Goal: Find specific page/section: Find specific page/section

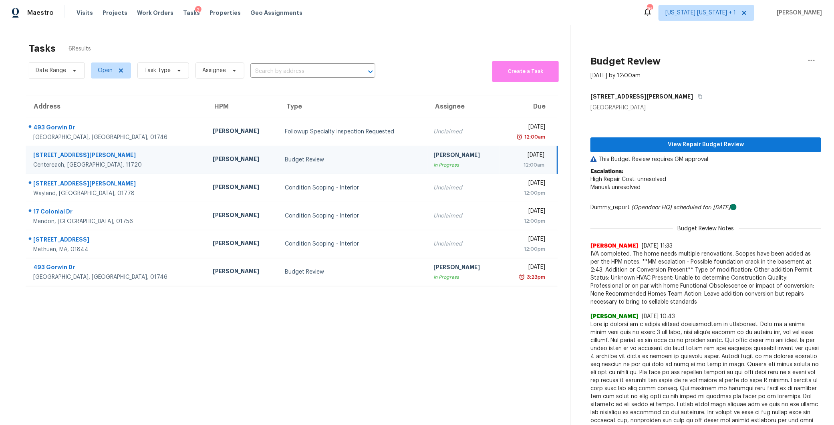
scroll to position [7, 0]
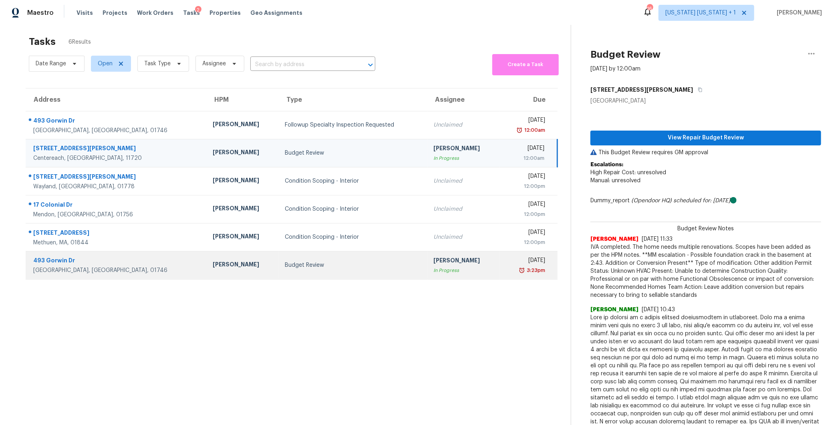
click at [206, 269] on td "[PERSON_NAME]" at bounding box center [242, 265] width 72 height 28
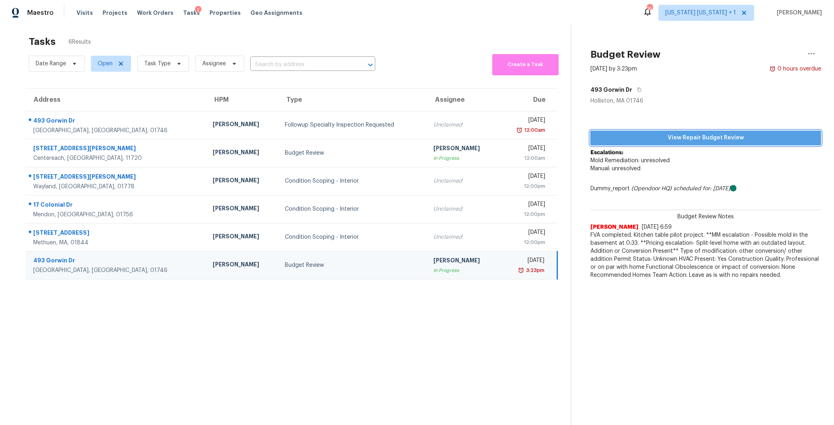
click at [669, 133] on span "View Repair Budget Review" at bounding box center [706, 138] width 218 height 10
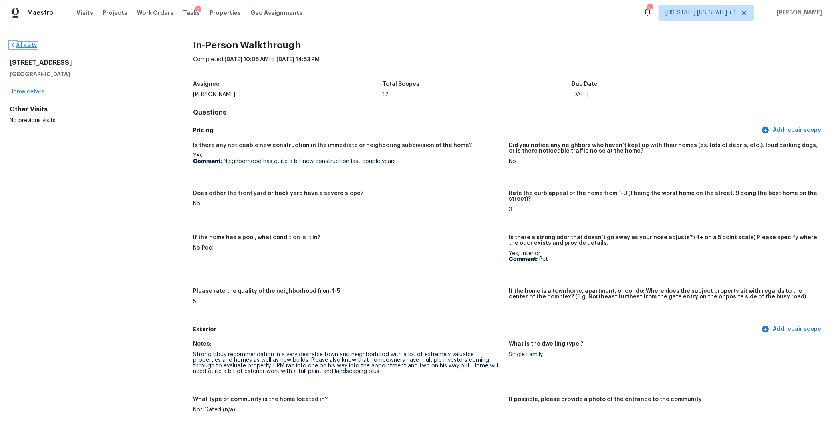
click at [33, 46] on link "All visits" at bounding box center [23, 45] width 27 height 6
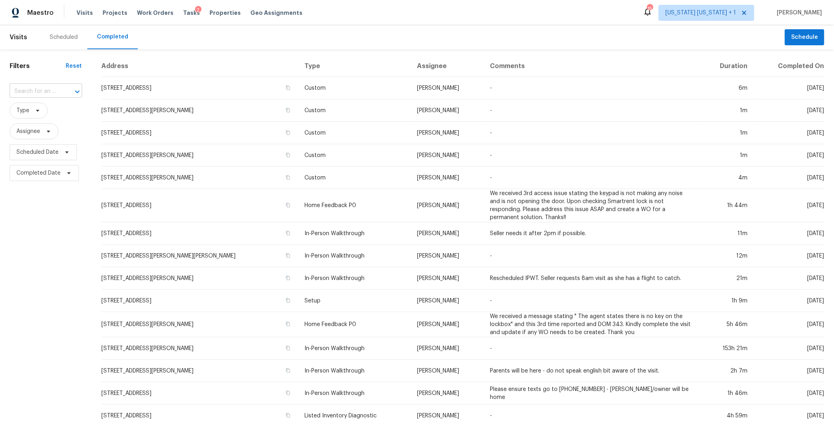
click at [29, 93] on input "text" at bounding box center [35, 91] width 50 height 12
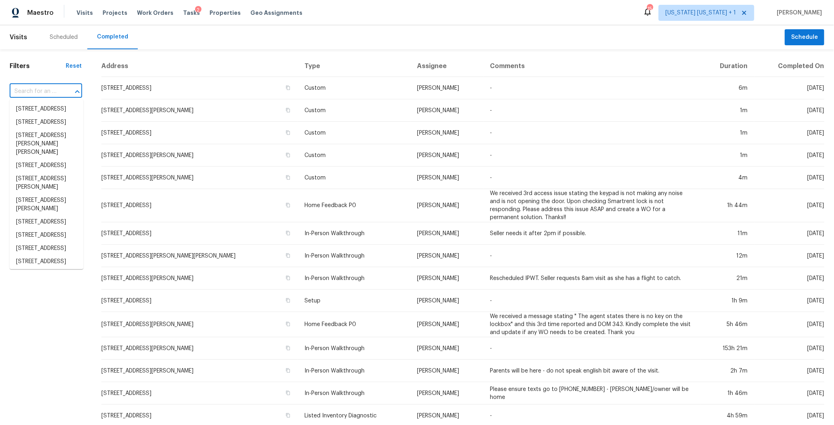
paste input "493 Gorwin Dr, Holliston, MA 01746"
type input "493 Gorwin Dr, Holliston, MA 01746"
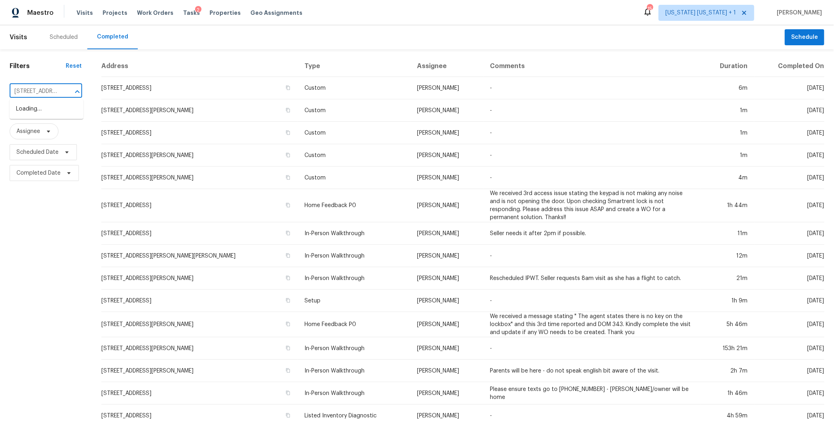
scroll to position [0, 46]
click at [29, 112] on li "493 Gorwin Dr, Holliston, MA 01746" at bounding box center [47, 114] width 74 height 22
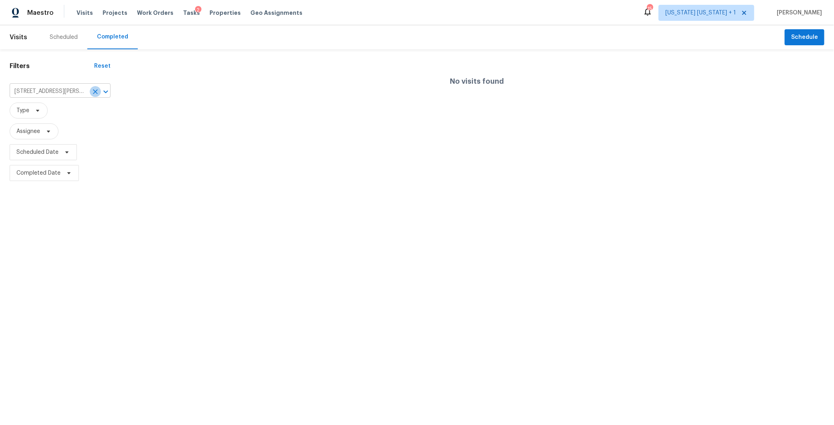
click at [97, 92] on icon "Clear" at bounding box center [95, 92] width 8 height 8
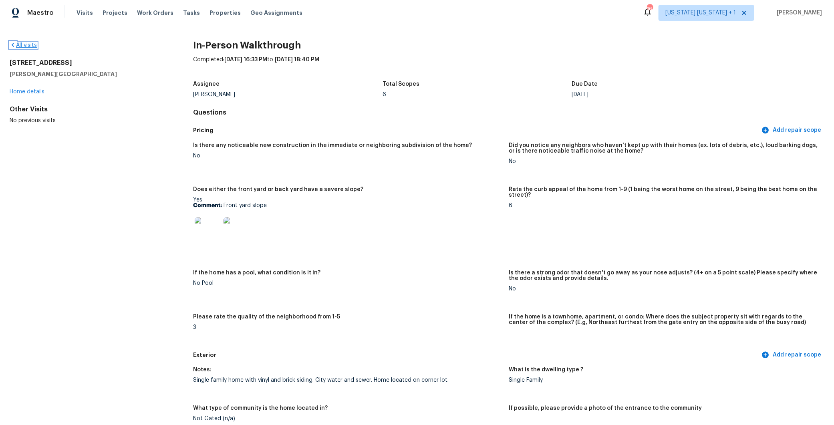
click at [28, 44] on link "All visits" at bounding box center [23, 45] width 27 height 6
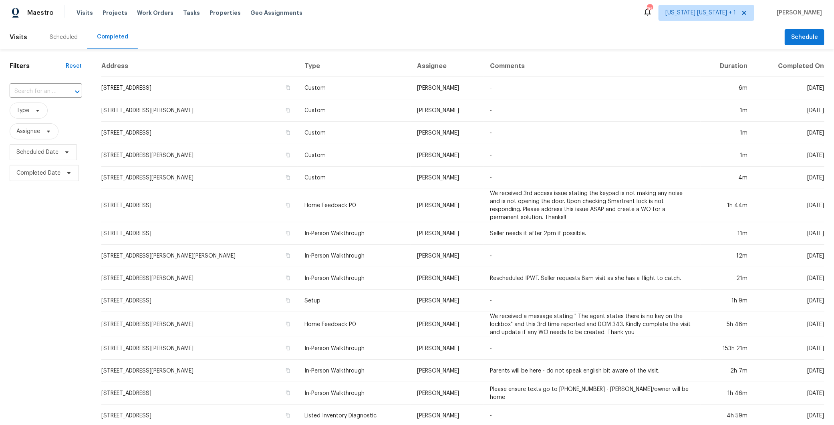
click at [57, 44] on div "Scheduled" at bounding box center [63, 37] width 47 height 24
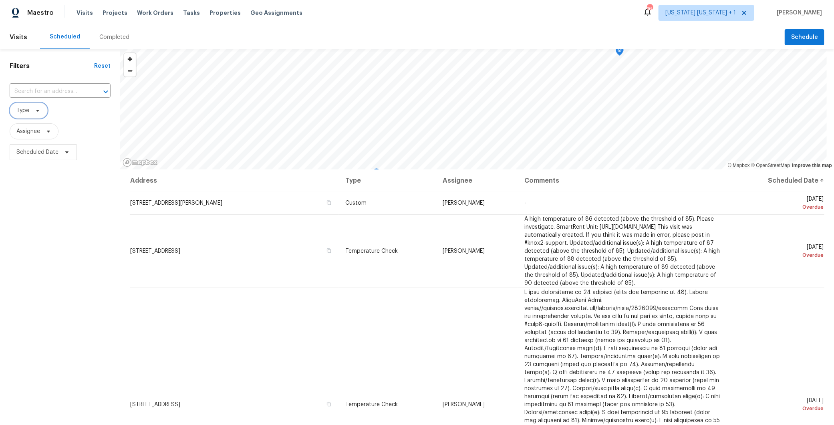
click at [34, 109] on icon at bounding box center [37, 110] width 6 height 6
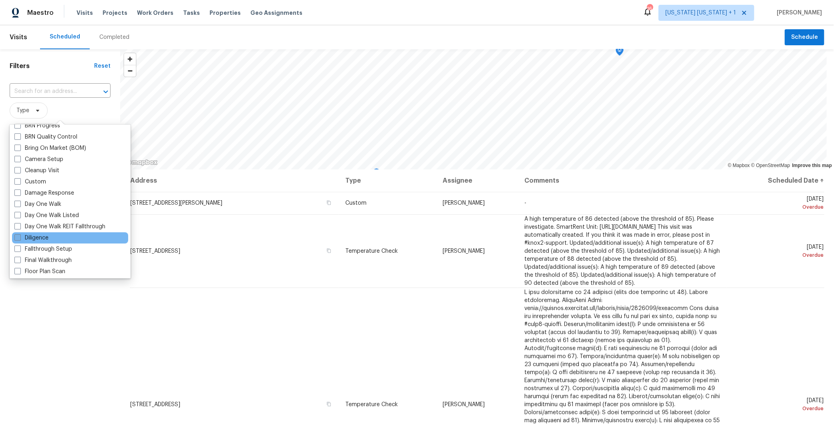
scroll to position [74, 0]
click at [17, 238] on span at bounding box center [17, 237] width 6 height 6
click at [17, 238] on input "Diligence" at bounding box center [16, 236] width 5 height 5
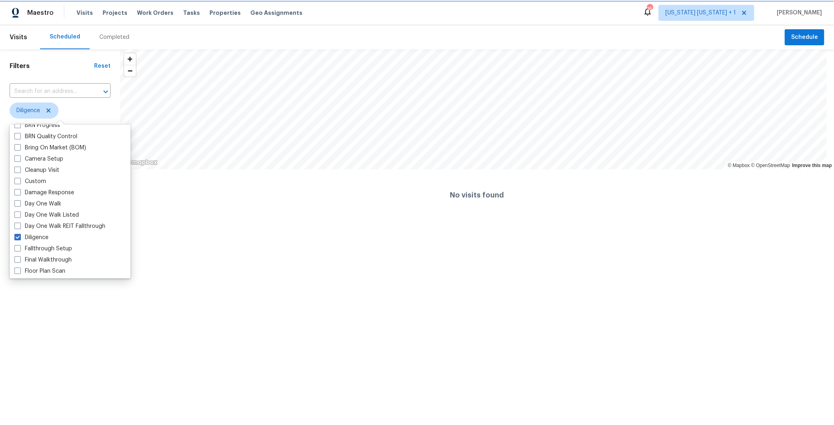
click at [48, 111] on icon at bounding box center [48, 111] width 4 height 4
checkbox input "false"
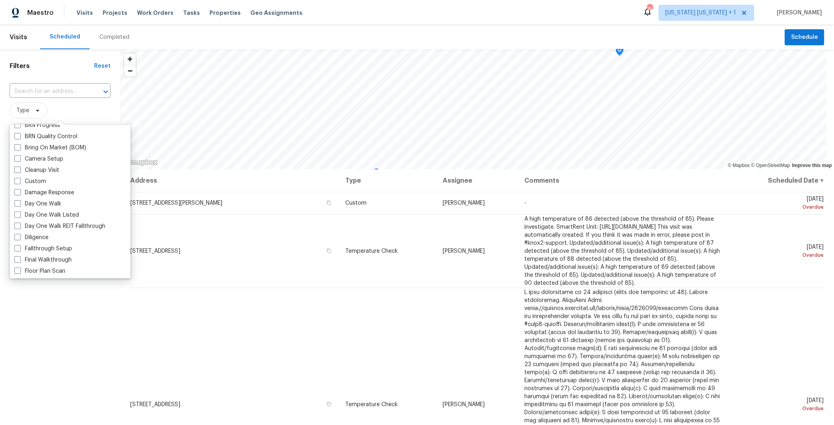
click at [106, 37] on div "Completed" at bounding box center [114, 37] width 30 height 8
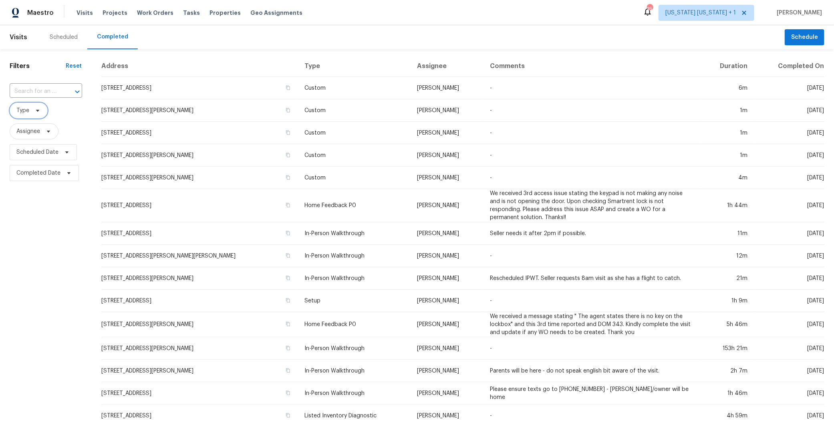
click at [32, 115] on span "Type" at bounding box center [29, 111] width 38 height 16
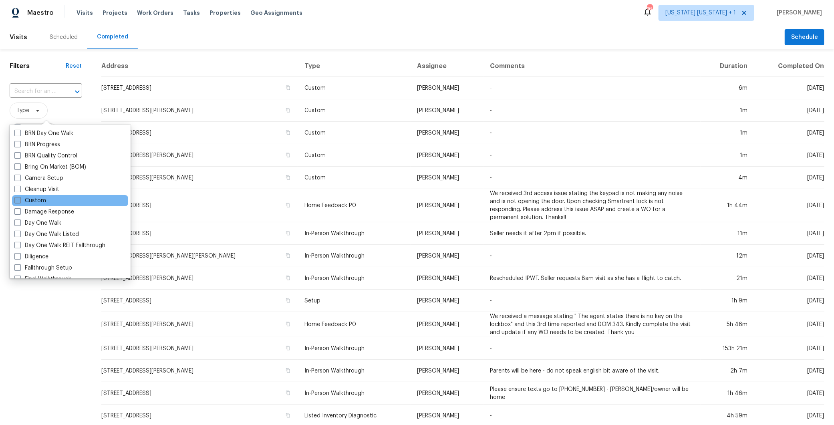
scroll to position [58, 0]
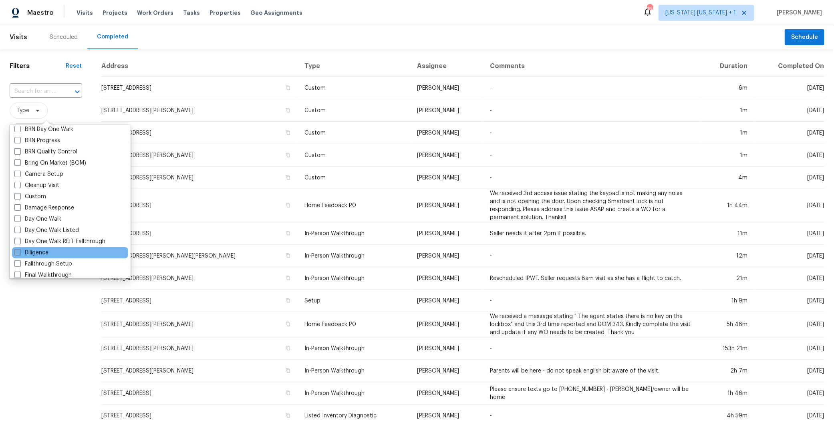
click at [18, 255] on span at bounding box center [17, 252] width 6 height 6
click at [18, 254] on input "Diligence" at bounding box center [16, 251] width 5 height 5
checkbox input "true"
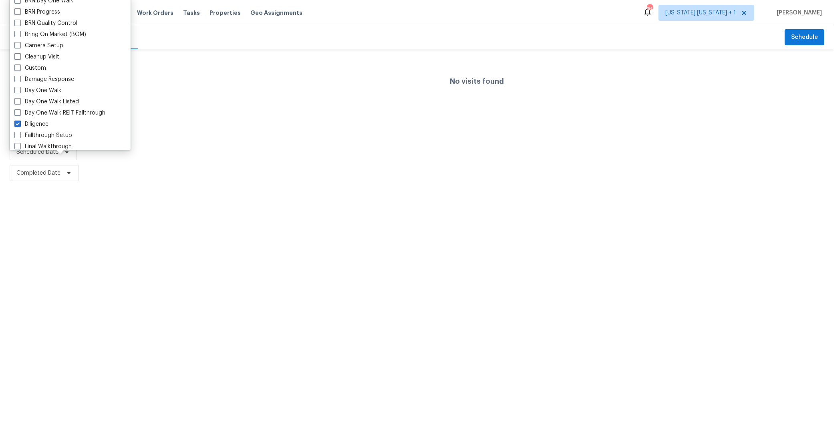
click at [45, 183] on html "Maestro Visits Projects Work Orders Tasks Properties Geo Assignments 16 New Yor…" at bounding box center [417, 91] width 834 height 183
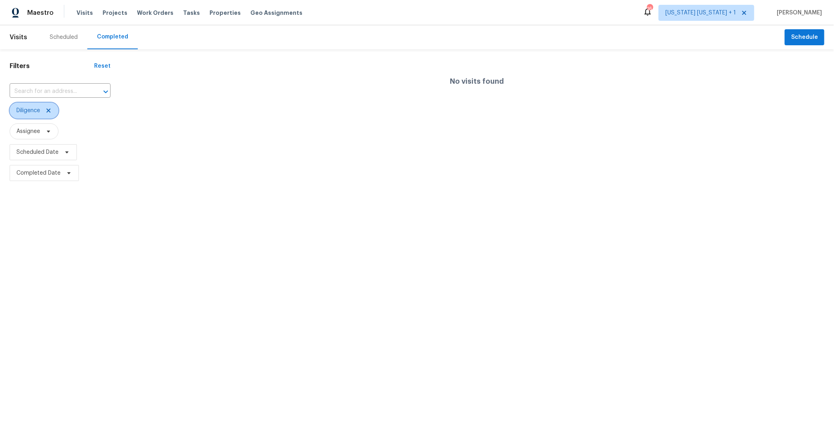
click at [50, 109] on icon at bounding box center [48, 111] width 4 height 4
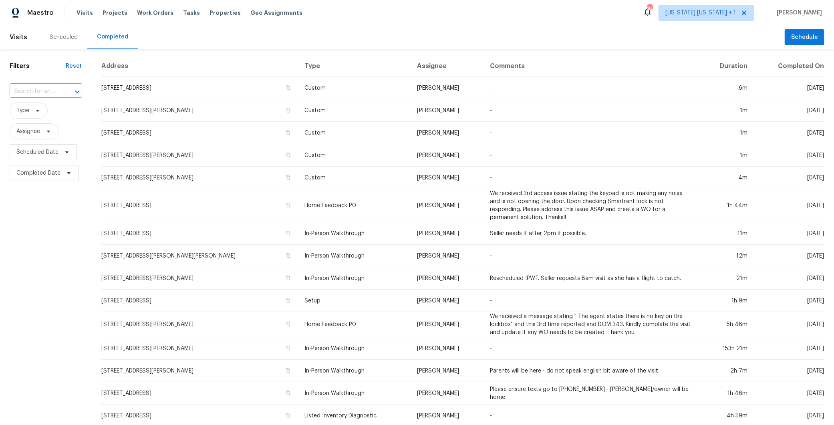
click at [65, 34] on div "Scheduled" at bounding box center [64, 37] width 28 height 8
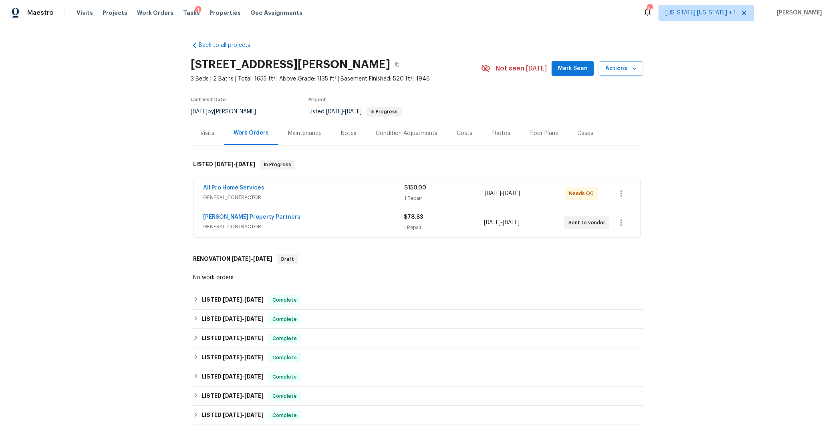
click at [316, 222] on div "Portillo Property Partners" at bounding box center [303, 218] width 201 height 10
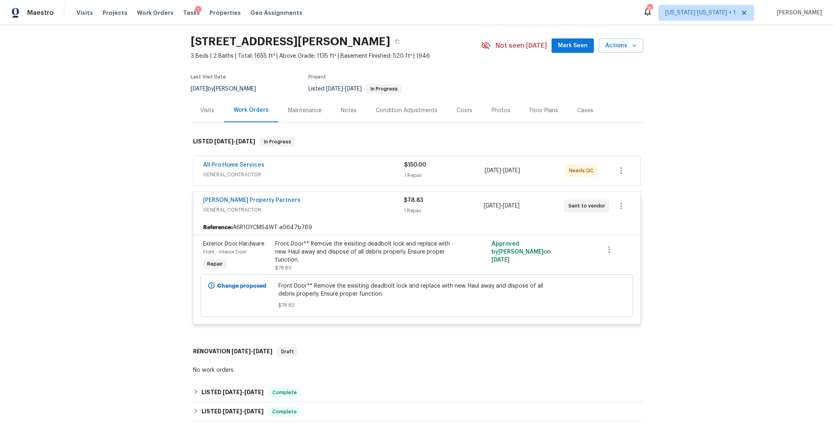
scroll to position [37, 0]
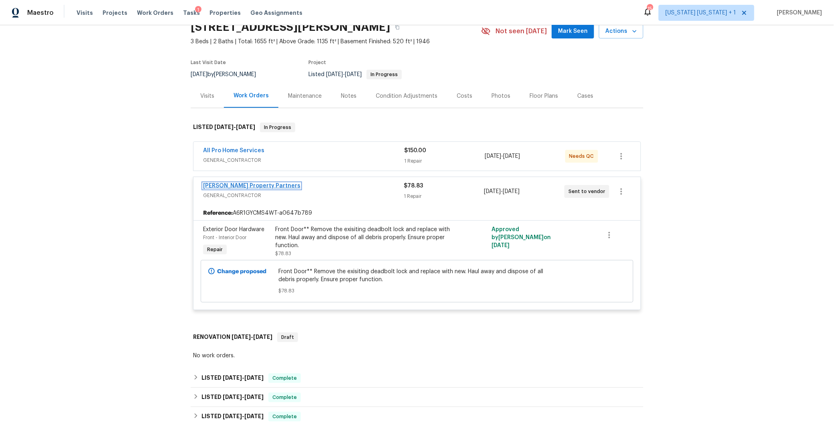
click at [251, 186] on link "Portillo Property Partners" at bounding box center [251, 186] width 97 height 6
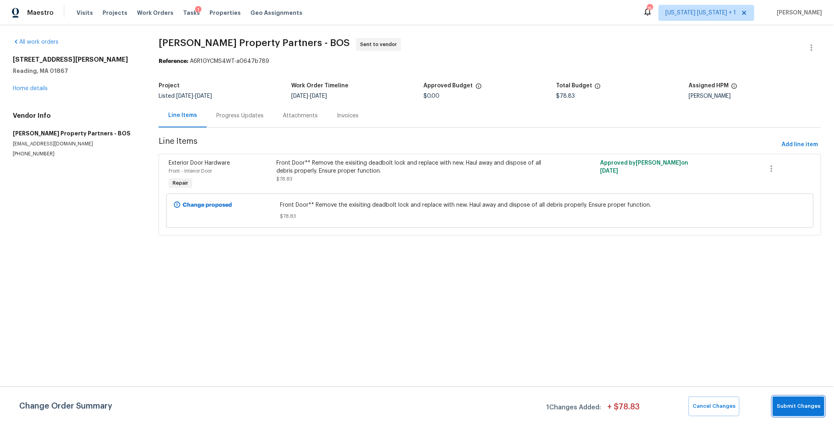
click at [801, 406] on span "Submit Changes" at bounding box center [799, 406] width 44 height 9
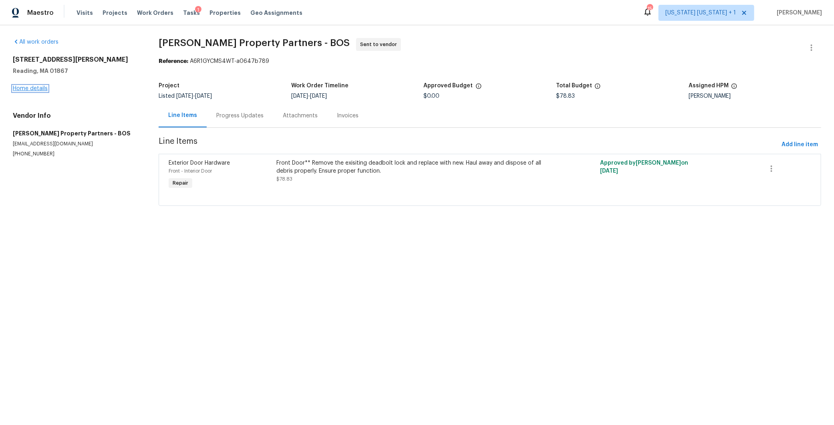
click at [43, 87] on link "Home details" at bounding box center [30, 89] width 35 height 6
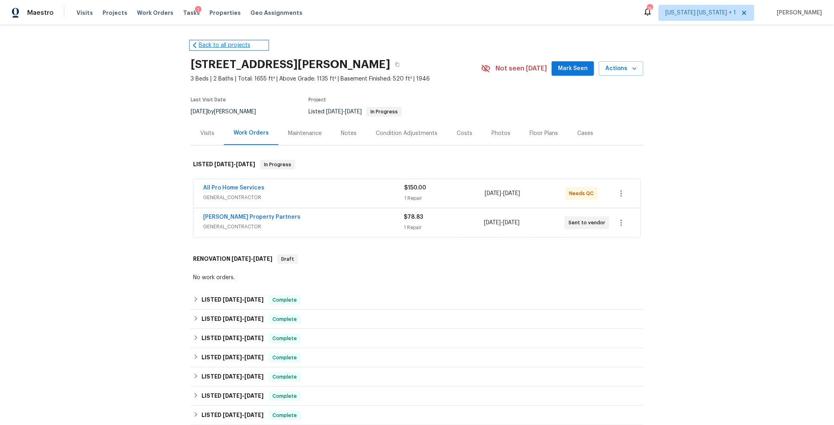
click at [214, 43] on link "Back to all projects" at bounding box center [229, 45] width 77 height 8
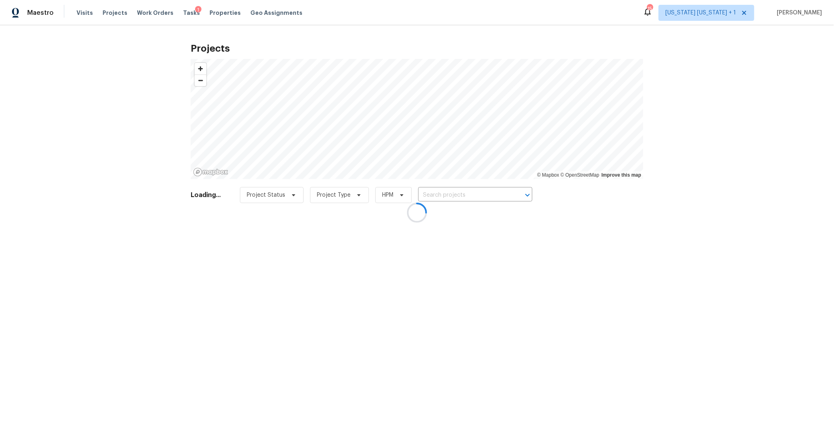
click at [428, 196] on div at bounding box center [417, 212] width 834 height 425
click at [435, 195] on div at bounding box center [417, 212] width 834 height 425
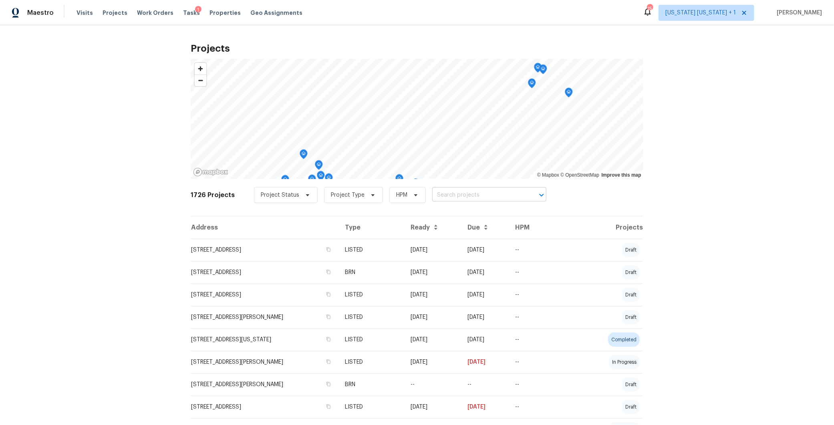
click at [445, 194] on input "text" at bounding box center [478, 195] width 92 height 12
type input "nirvana"
click at [506, 216] on li "7 Nirvana Dr, Saugus, MA 01906" at bounding box center [480, 212] width 117 height 13
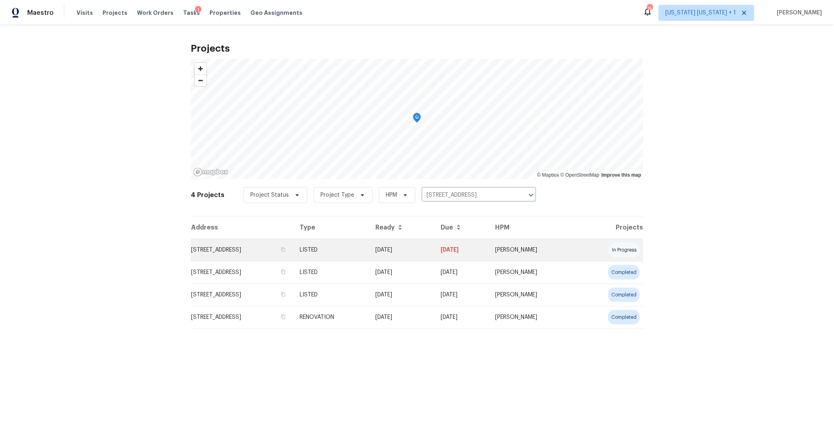
click at [212, 248] on td "7 Nirvana Dr, Saugus, MA 01906" at bounding box center [242, 250] width 103 height 22
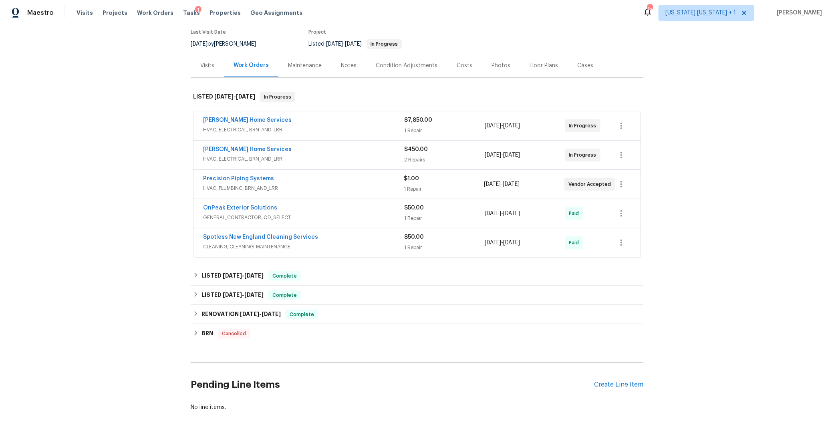
scroll to position [76, 0]
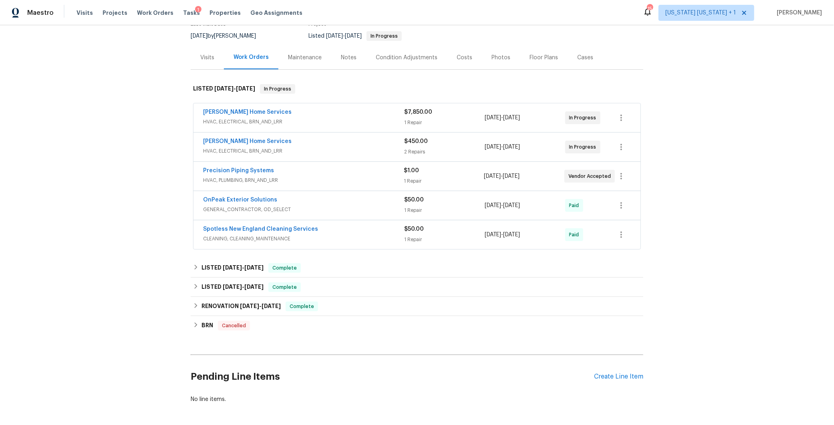
click at [339, 123] on span "HVAC, ELECTRICAL, BRN_AND_LRR" at bounding box center [303, 122] width 201 height 8
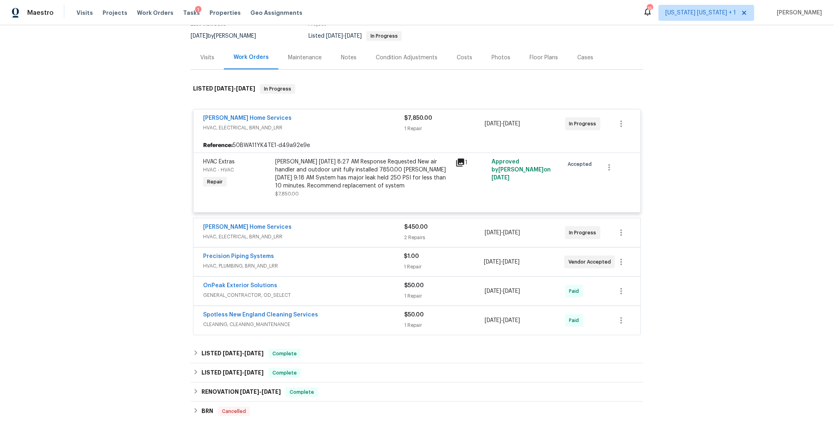
click at [340, 119] on div "[PERSON_NAME] Home Services" at bounding box center [303, 119] width 201 height 10
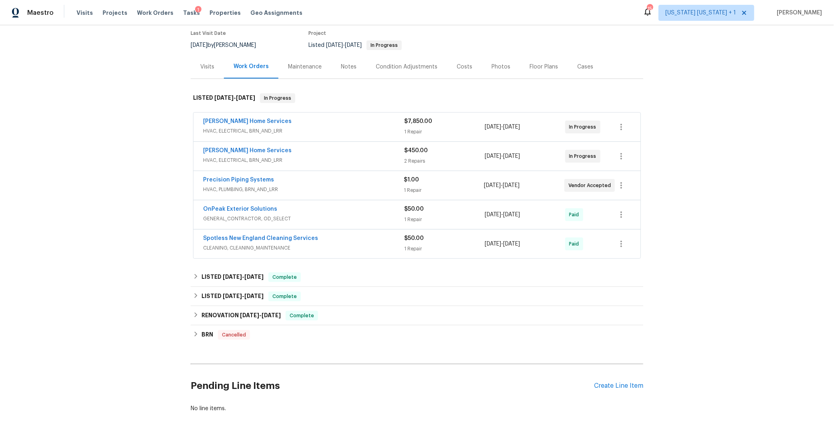
scroll to position [61, 0]
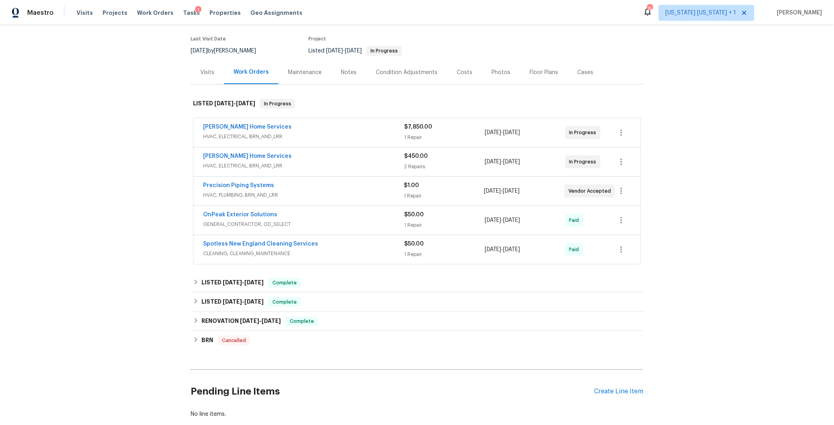
click at [326, 191] on span "HVAC, PLUMBING, BRN_AND_LRR" at bounding box center [303, 195] width 201 height 8
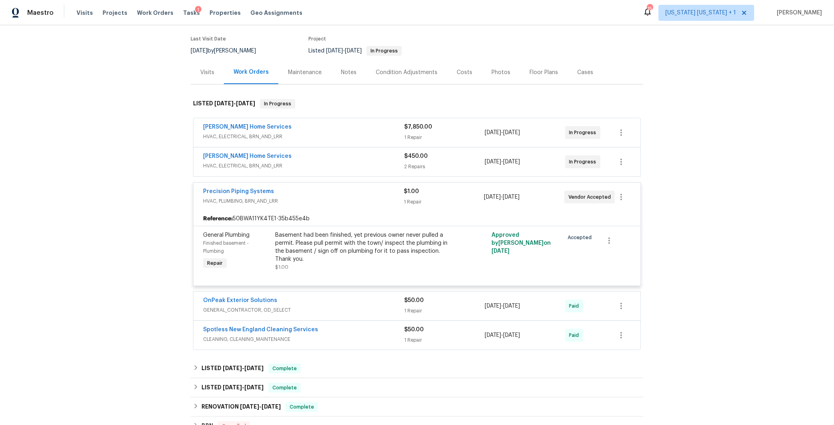
click at [326, 190] on div "Precision Piping Systems" at bounding box center [303, 192] width 201 height 10
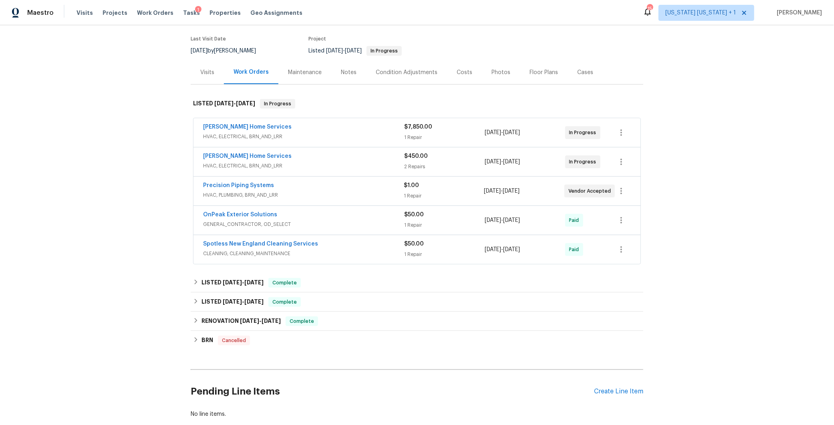
click at [348, 71] on div "Notes" at bounding box center [349, 73] width 16 height 8
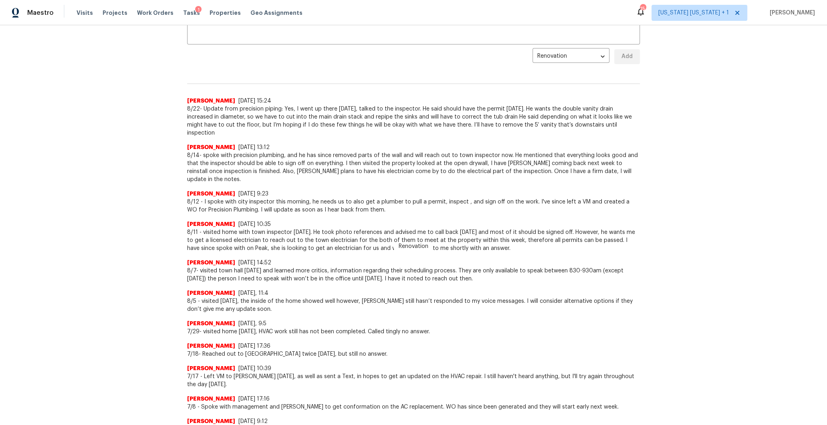
scroll to position [163, 0]
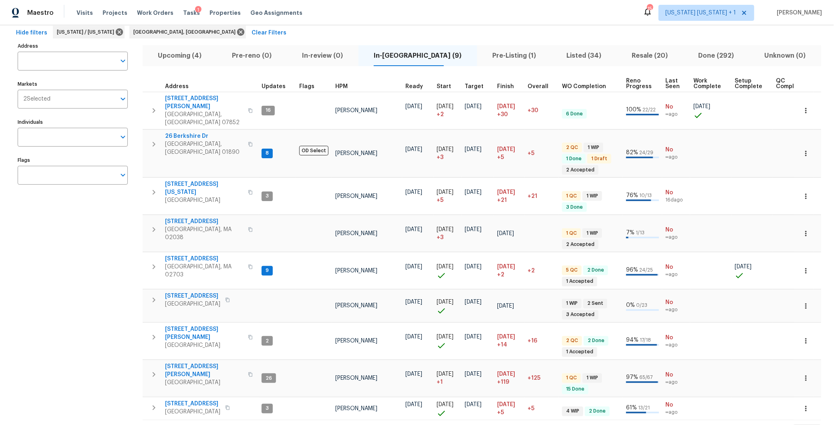
scroll to position [39, 0]
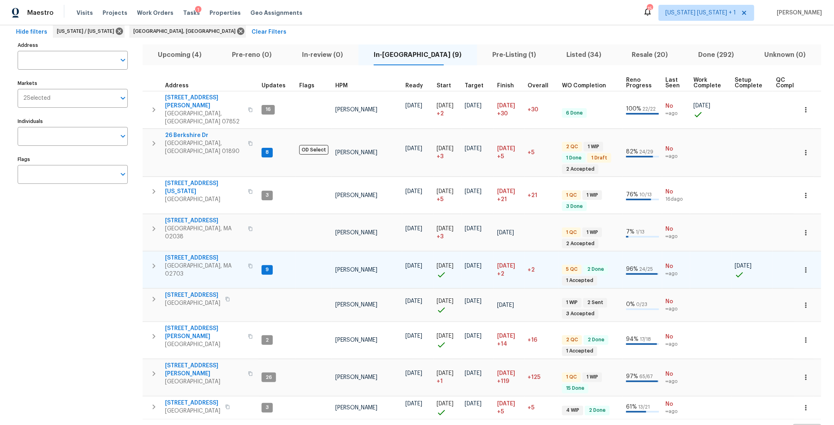
click at [193, 262] on span "[GEOGRAPHIC_DATA], MA 02703" at bounding box center [204, 270] width 78 height 16
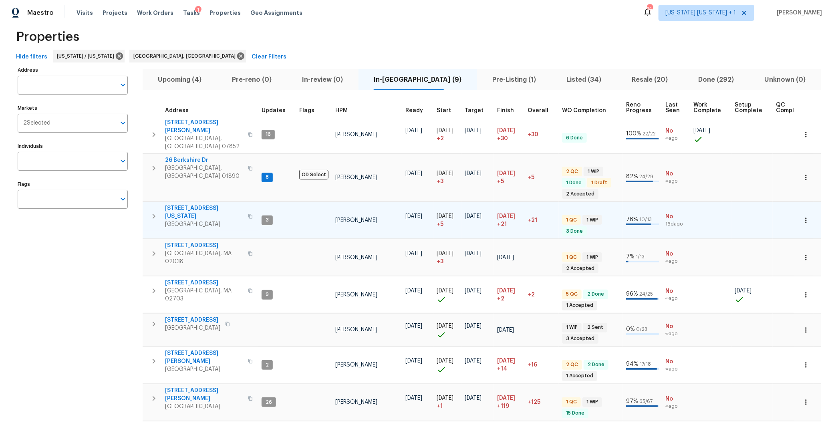
scroll to position [11, 0]
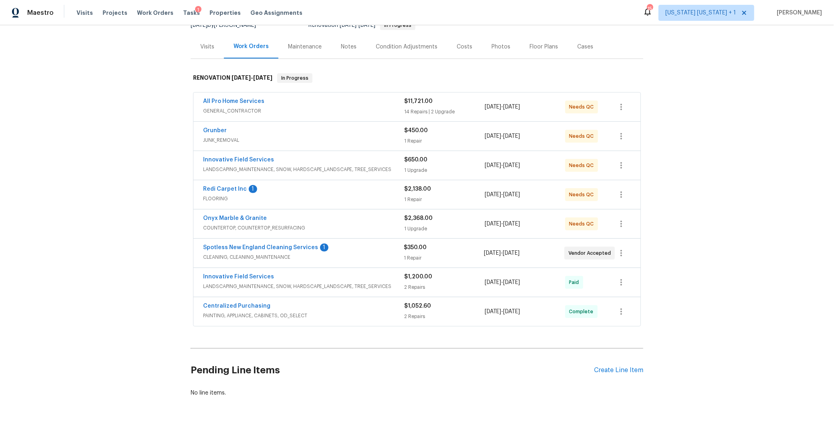
scroll to position [73, 0]
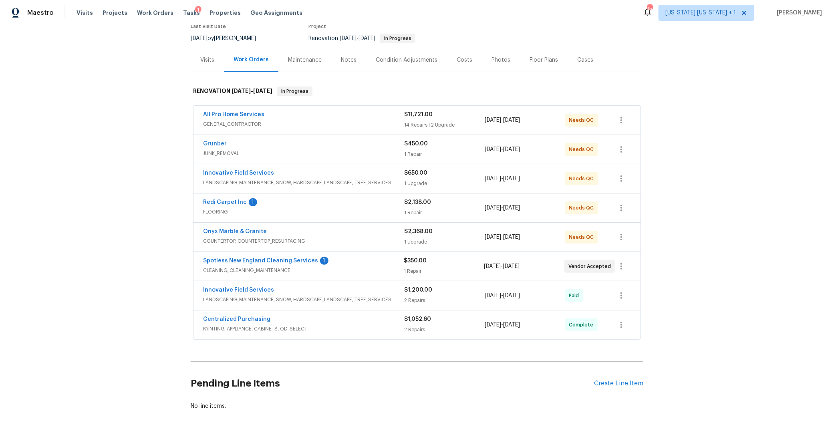
click at [345, 60] on div "Notes" at bounding box center [349, 60] width 16 height 8
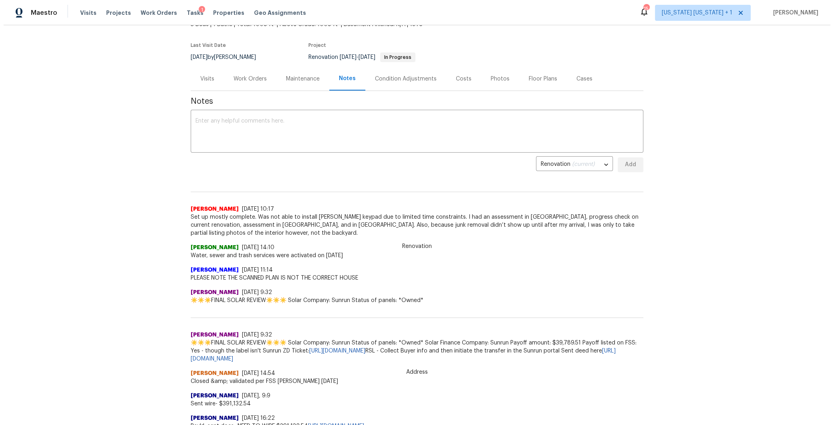
scroll to position [50, 0]
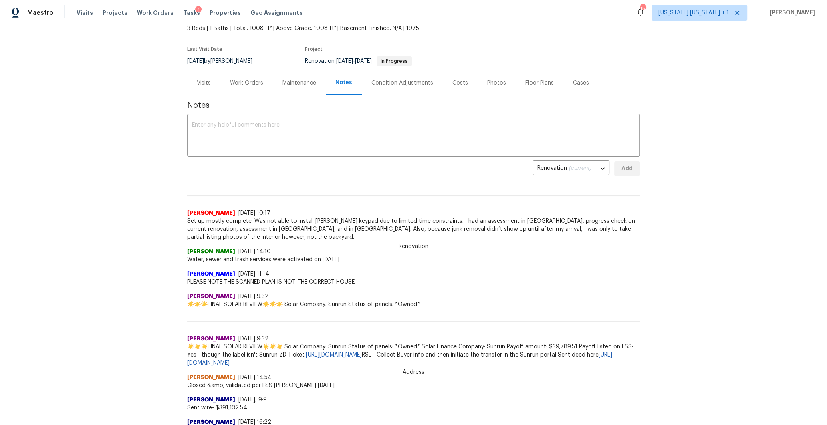
click at [240, 85] on div "Work Orders" at bounding box center [246, 83] width 33 height 8
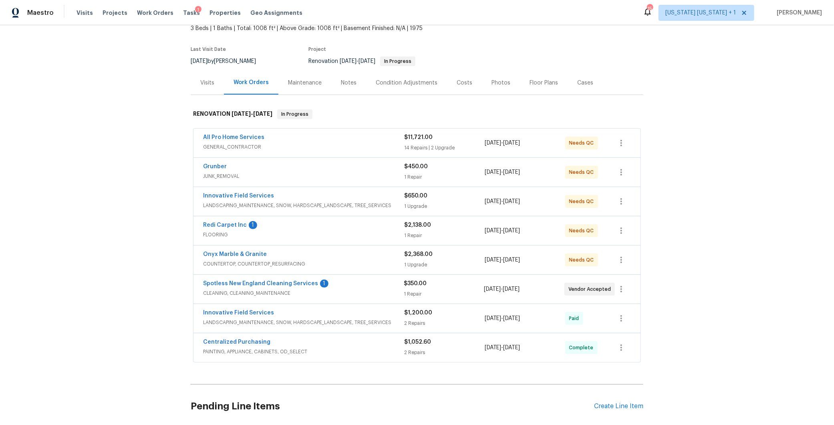
click at [324, 140] on div "All Pro Home Services" at bounding box center [303, 138] width 201 height 10
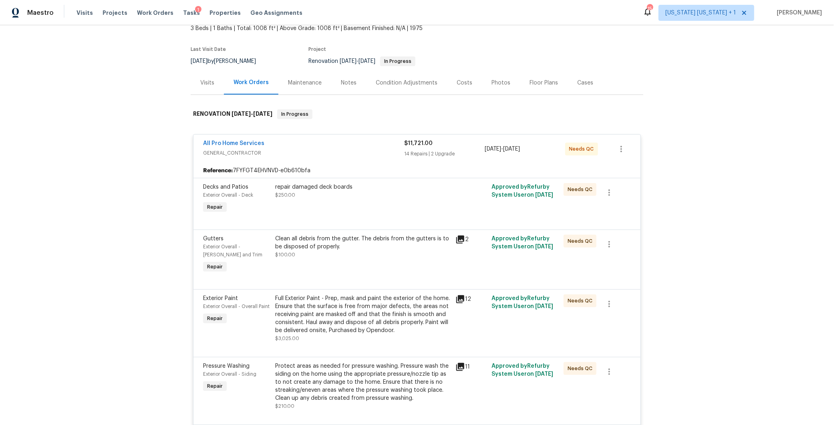
click at [279, 141] on div "All Pro Home Services" at bounding box center [303, 144] width 201 height 10
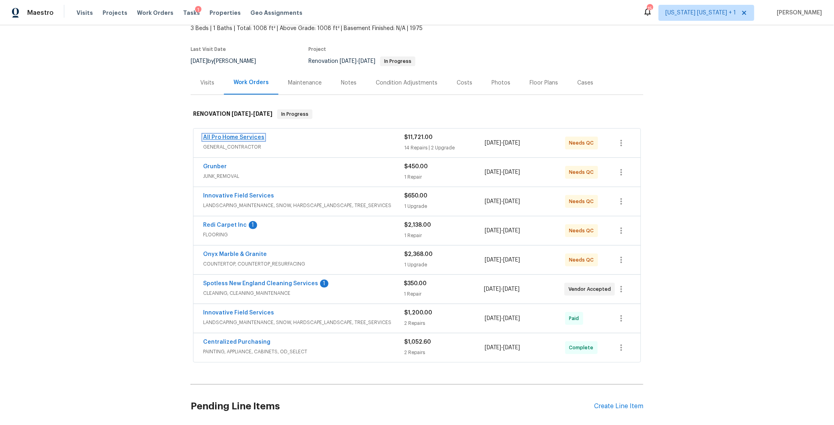
click at [243, 135] on link "All Pro Home Services" at bounding box center [233, 138] width 61 height 6
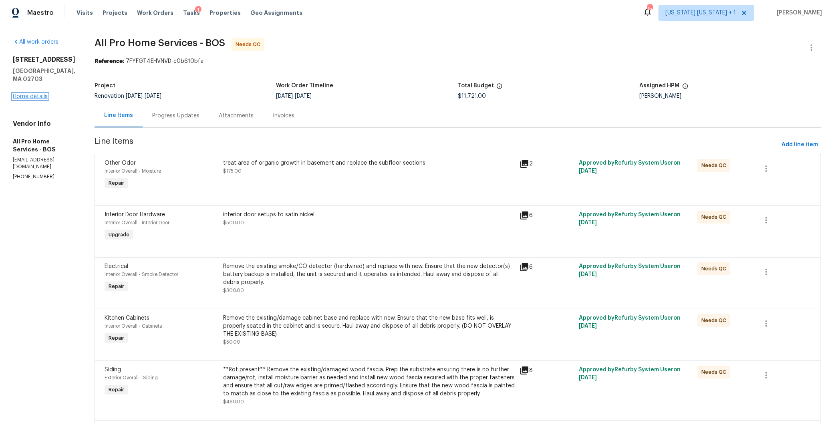
click at [25, 94] on link "Home details" at bounding box center [30, 97] width 35 height 6
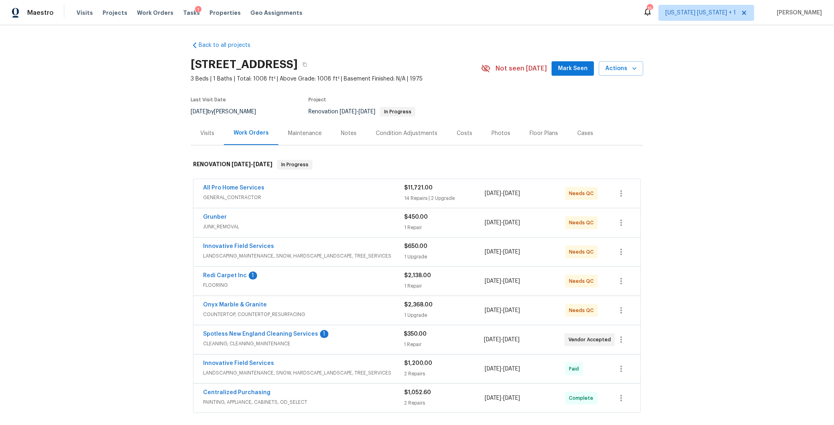
click at [212, 220] on span "Grunber" at bounding box center [215, 217] width 24 height 8
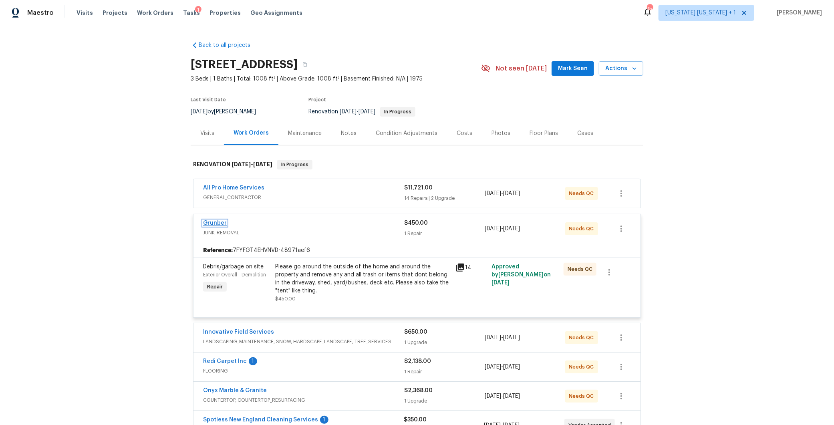
click at [211, 224] on link "Grunber" at bounding box center [215, 223] width 24 height 6
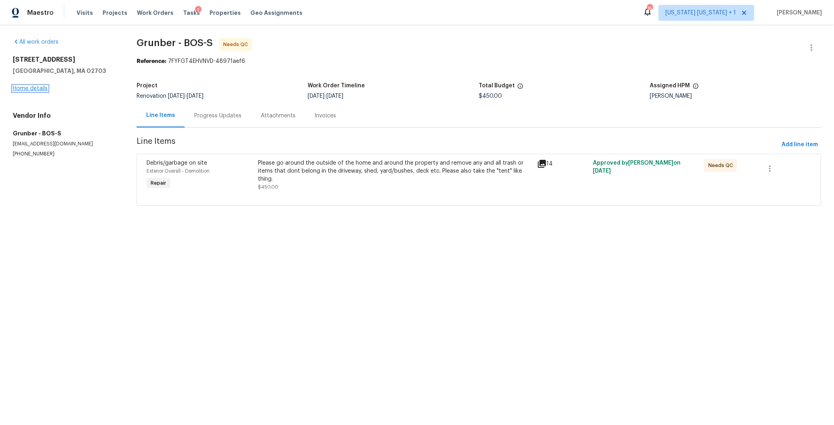
click at [28, 88] on link "Home details" at bounding box center [30, 89] width 35 height 6
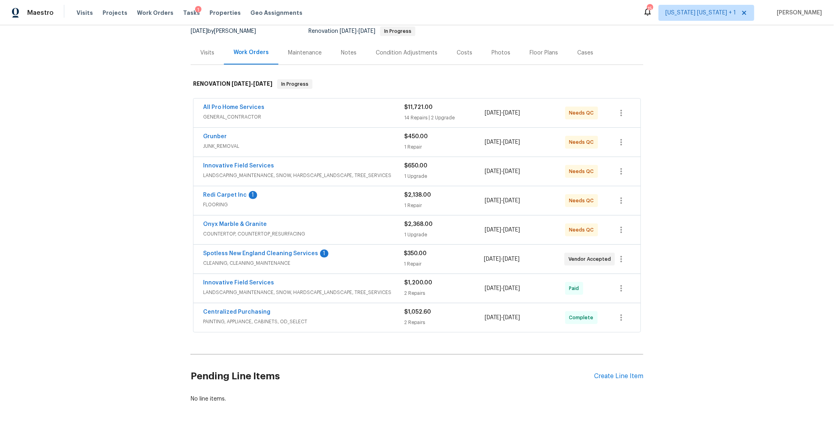
scroll to position [79, 0]
click at [226, 165] on link "Innovative Field Services" at bounding box center [238, 167] width 71 height 6
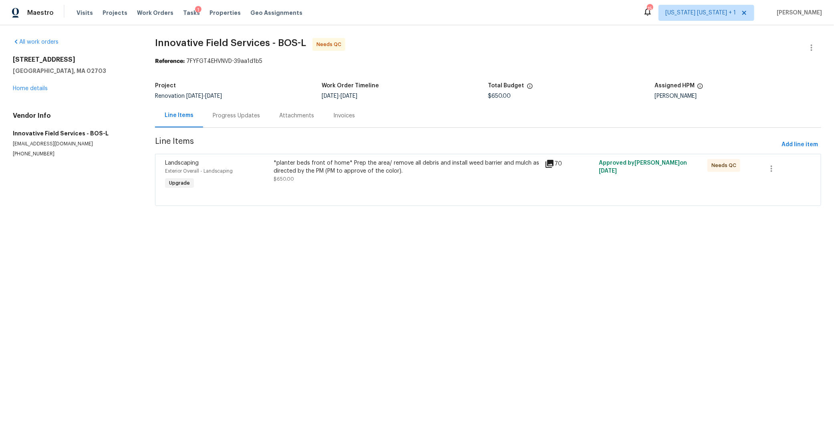
click at [28, 92] on div "31 Verndale Ave Attleboro, MA 02703 Home details" at bounding box center [74, 74] width 123 height 37
click at [31, 88] on link "Home details" at bounding box center [30, 89] width 35 height 6
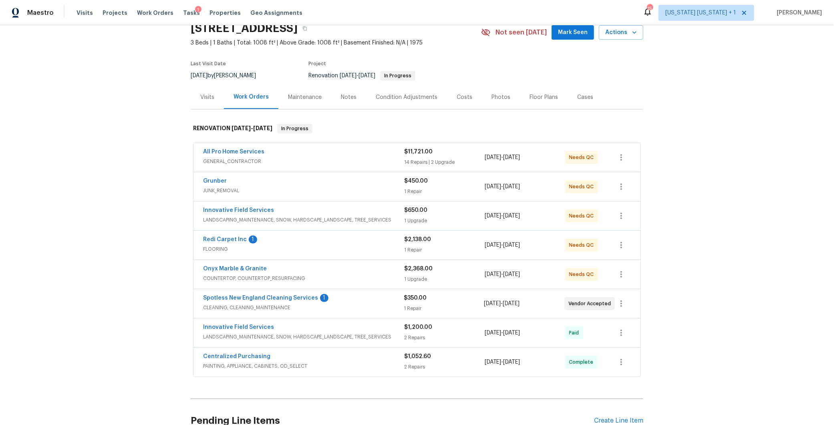
scroll to position [92, 0]
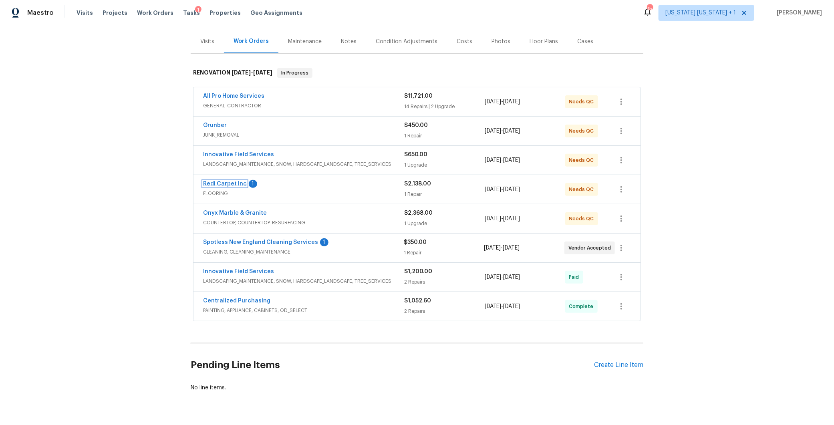
click at [232, 185] on link "Redi Carpet Inc" at bounding box center [225, 184] width 44 height 6
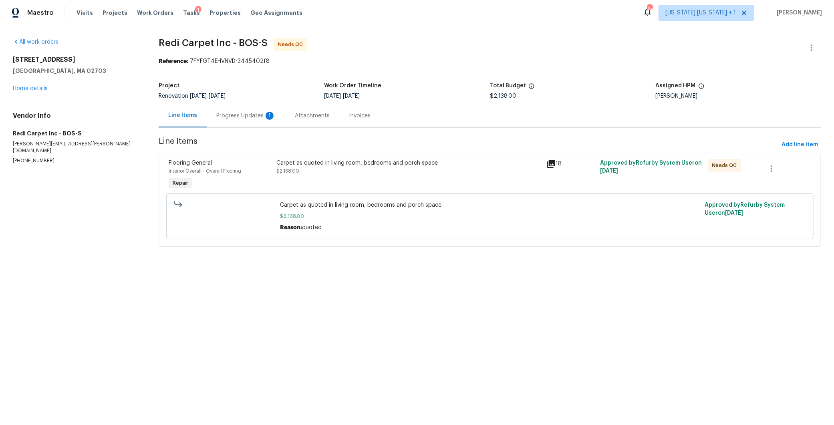
click at [235, 113] on div "Progress Updates 1" at bounding box center [245, 116] width 59 height 8
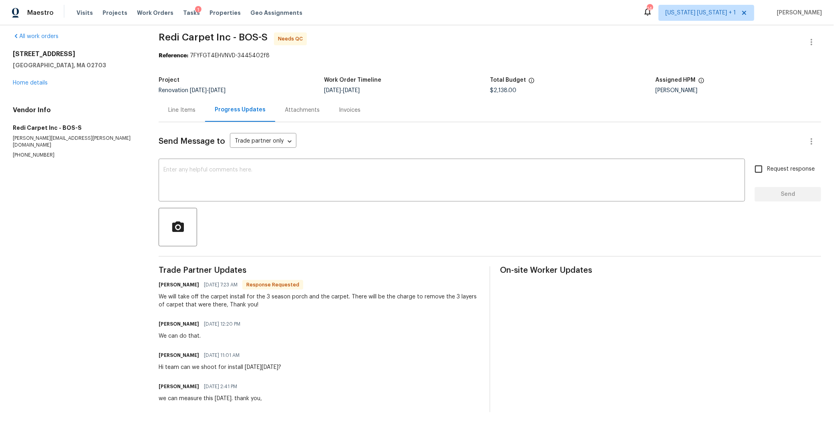
scroll to position [13, 0]
click at [19, 80] on link "Home details" at bounding box center [30, 83] width 35 height 6
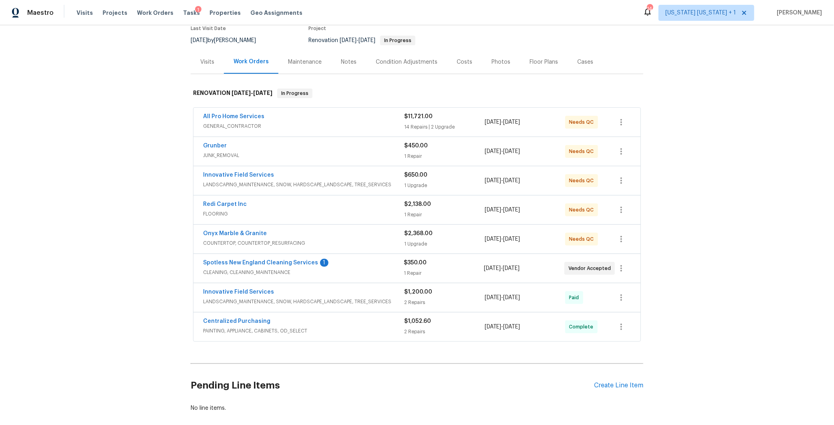
scroll to position [73, 0]
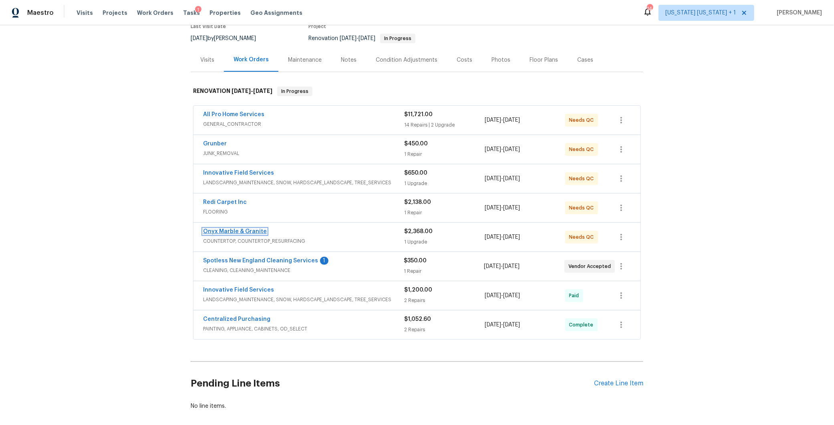
click at [233, 232] on link "Onyx Marble & Granite" at bounding box center [235, 232] width 64 height 6
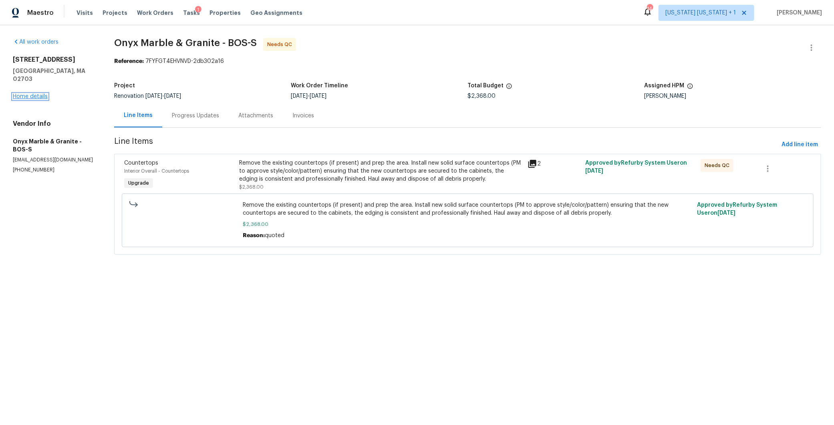
click at [39, 94] on link "Home details" at bounding box center [30, 97] width 35 height 6
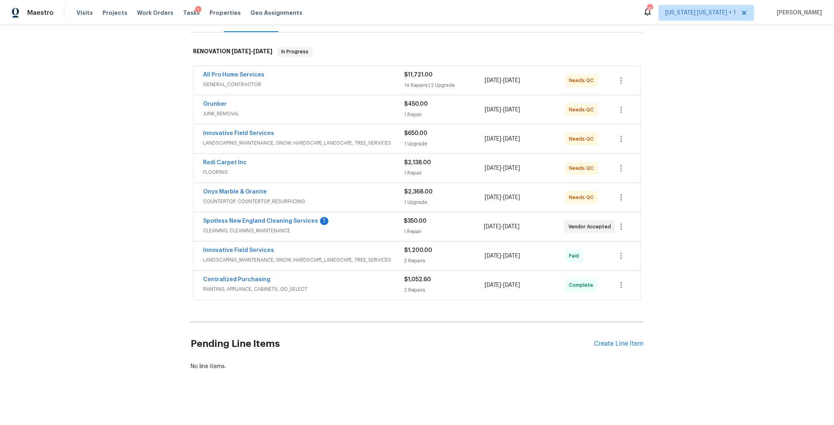
scroll to position [117, 0]
click at [333, 217] on div "Spotless New England Cleaning Services 1" at bounding box center [303, 222] width 201 height 10
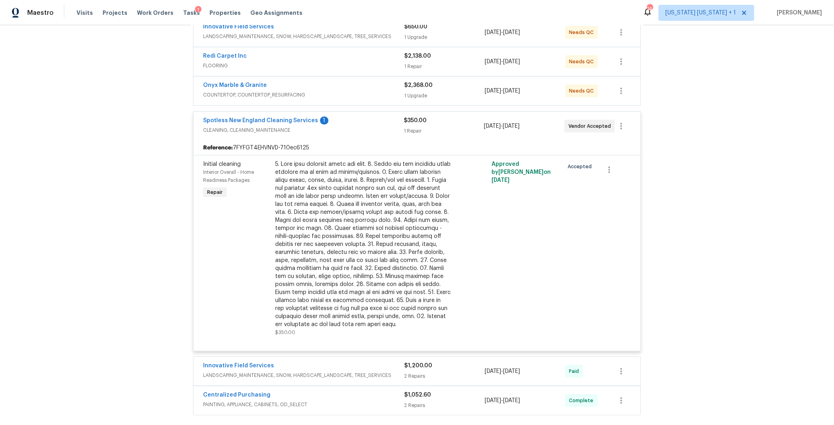
scroll to position [214, 0]
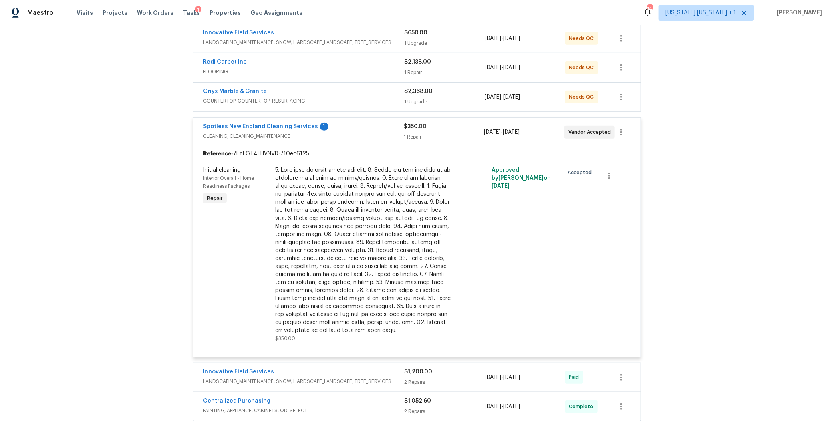
click at [360, 132] on span "CLEANING, CLEANING_MAINTENANCE" at bounding box center [303, 136] width 201 height 8
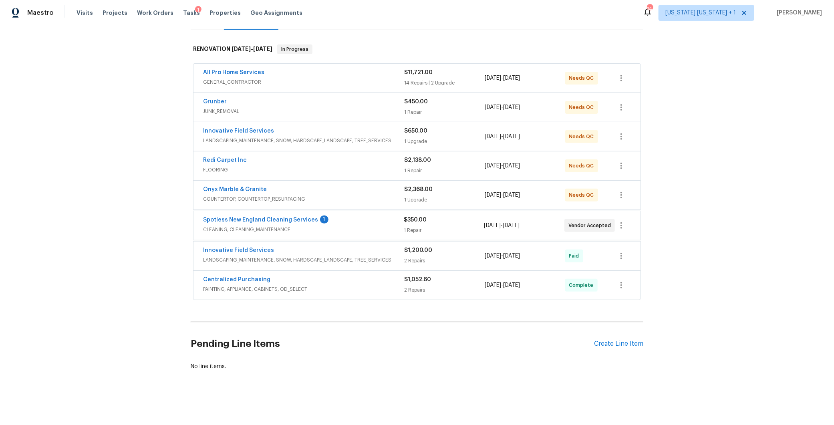
scroll to position [117, 0]
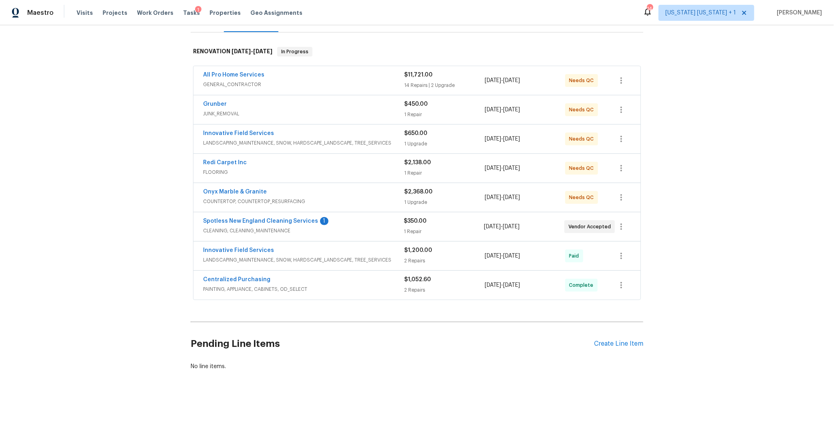
click at [369, 219] on div "Spotless New England Cleaning Services 1" at bounding box center [303, 222] width 201 height 10
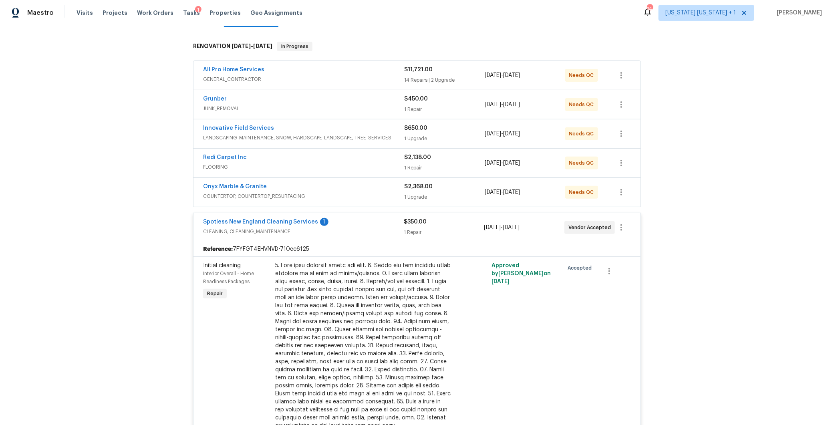
scroll to position [111, 0]
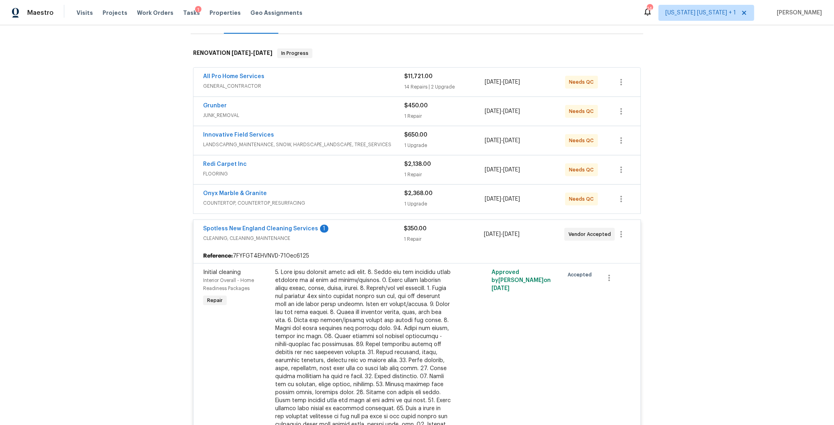
click at [381, 228] on div "Spotless New England Cleaning Services 1" at bounding box center [303, 230] width 201 height 10
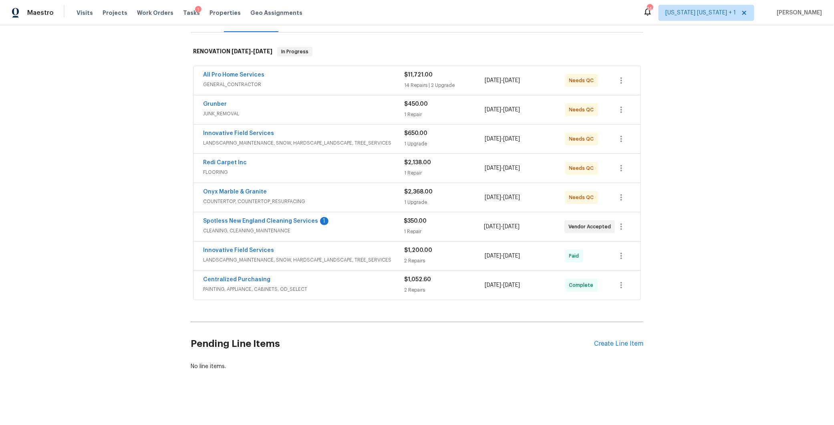
scroll to position [117, 0]
click at [371, 227] on span "CLEANING, CLEANING_MAINTENANCE" at bounding box center [303, 231] width 201 height 8
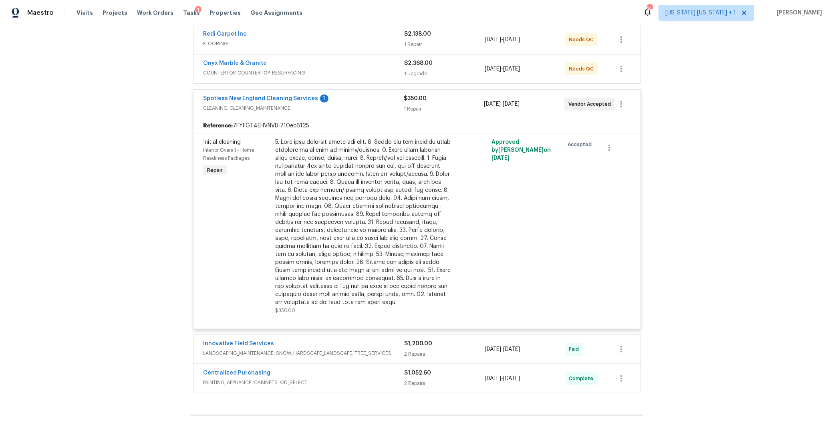
scroll to position [236, 0]
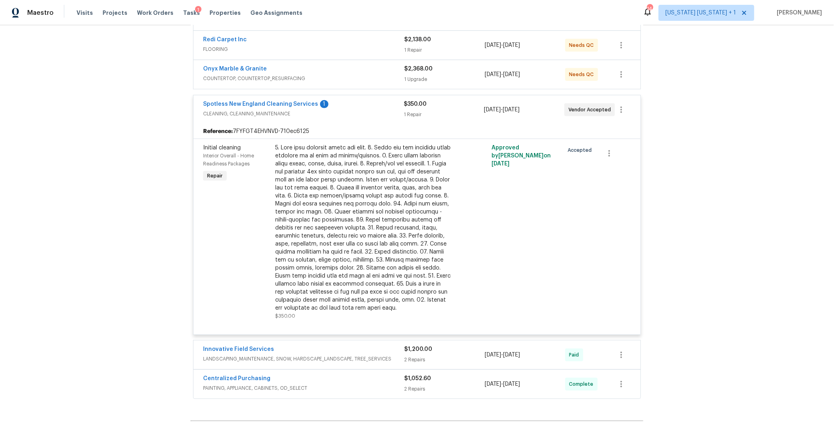
click at [368, 110] on span "CLEANING, CLEANING_MAINTENANCE" at bounding box center [303, 114] width 201 height 8
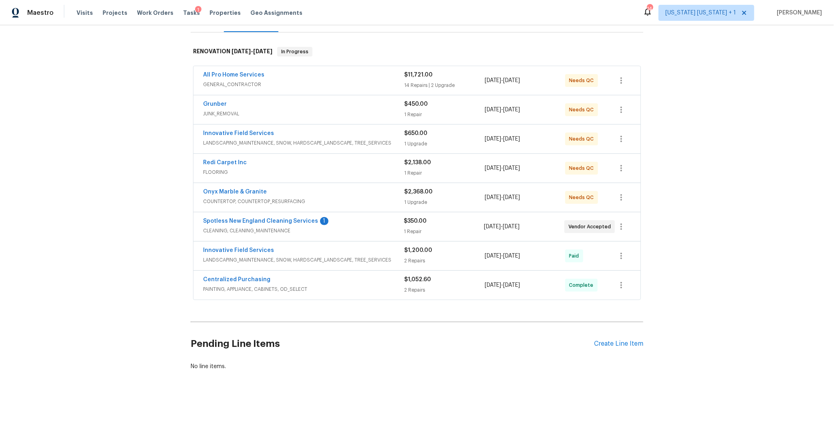
scroll to position [117, 0]
click at [266, 218] on link "Spotless New England Cleaning Services" at bounding box center [260, 221] width 115 height 6
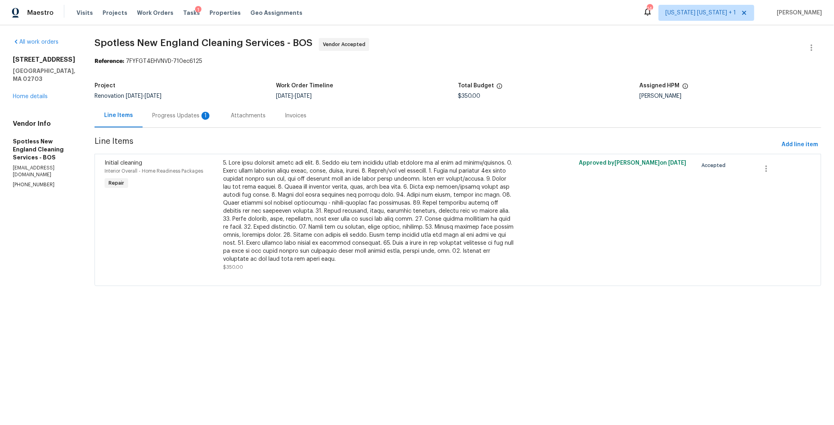
click at [176, 113] on div "Progress Updates 1" at bounding box center [181, 116] width 59 height 8
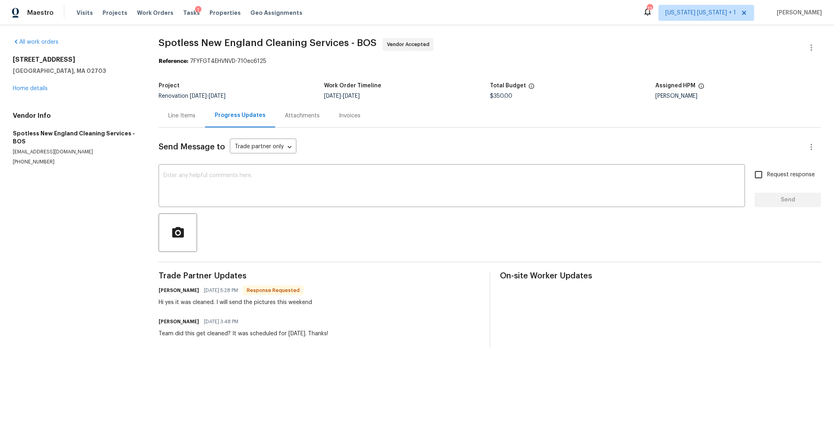
click at [173, 113] on div "Line Items" at bounding box center [181, 116] width 27 height 8
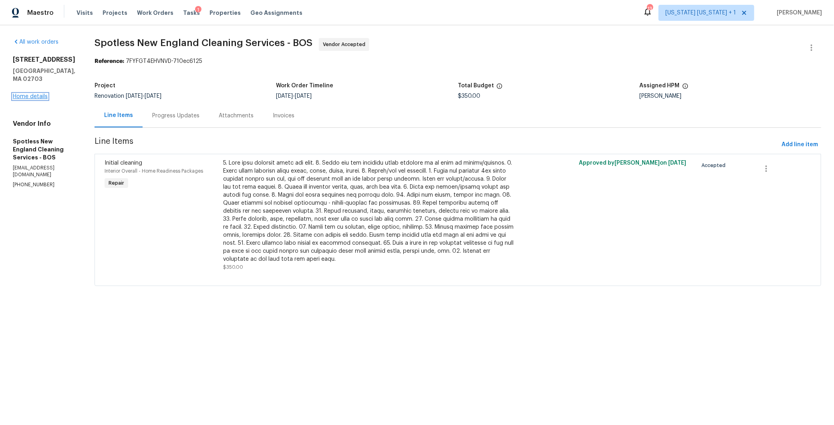
click at [37, 94] on link "Home details" at bounding box center [30, 97] width 35 height 6
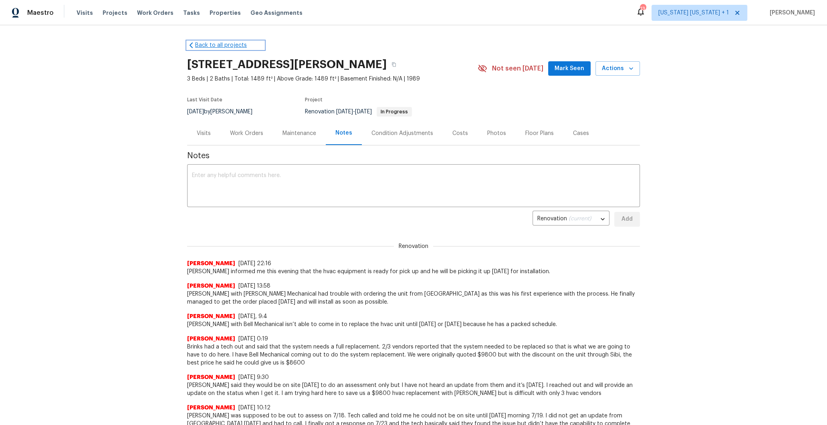
click at [199, 47] on link "Back to all projects" at bounding box center [225, 45] width 77 height 8
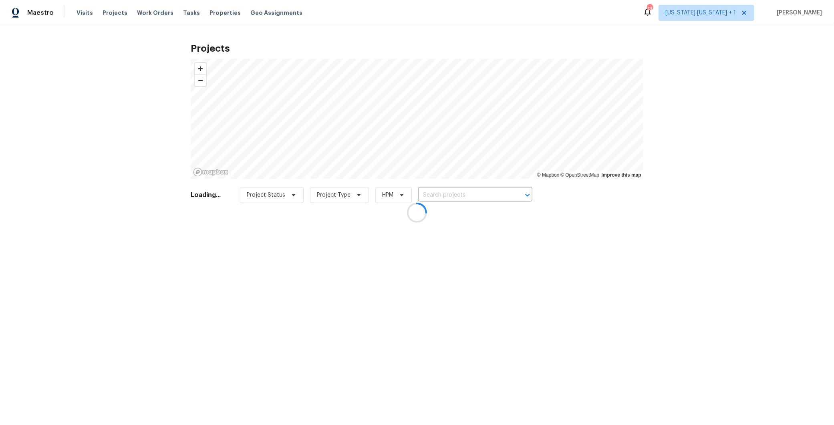
click at [455, 198] on div at bounding box center [417, 212] width 834 height 425
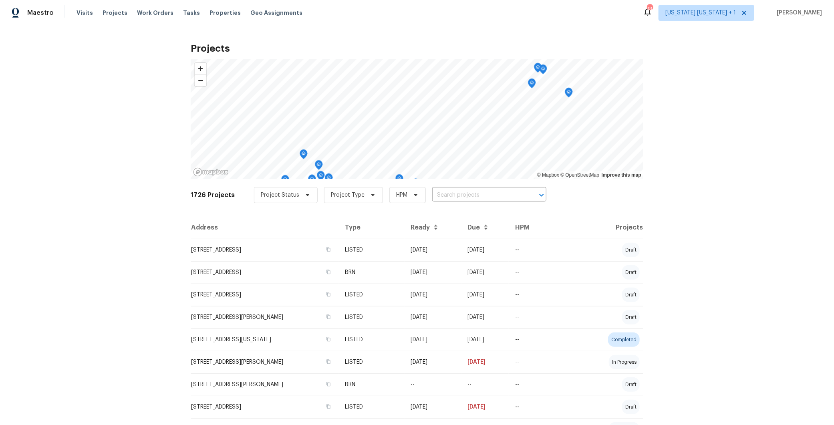
click at [440, 194] on input "text" at bounding box center [478, 195] width 92 height 12
type input "444 low"
click at [438, 209] on li "[STREET_ADDRESS][PERSON_NAME]" at bounding box center [480, 212] width 117 height 13
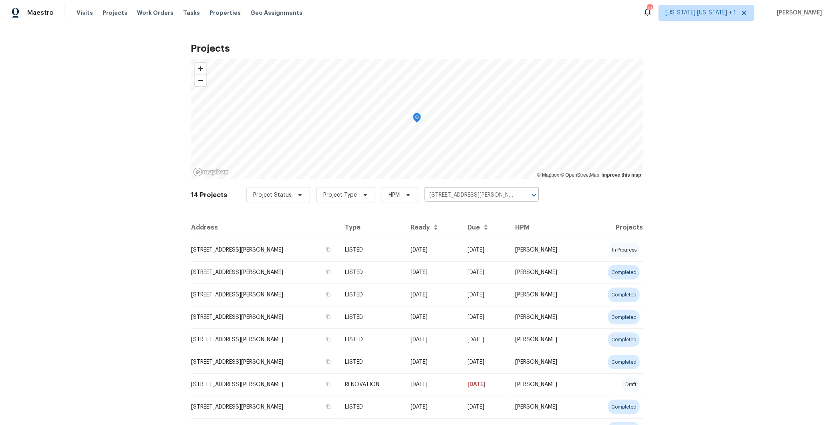
click at [216, 249] on td "444 Lowell St, Reading, MA 01867" at bounding box center [265, 250] width 148 height 22
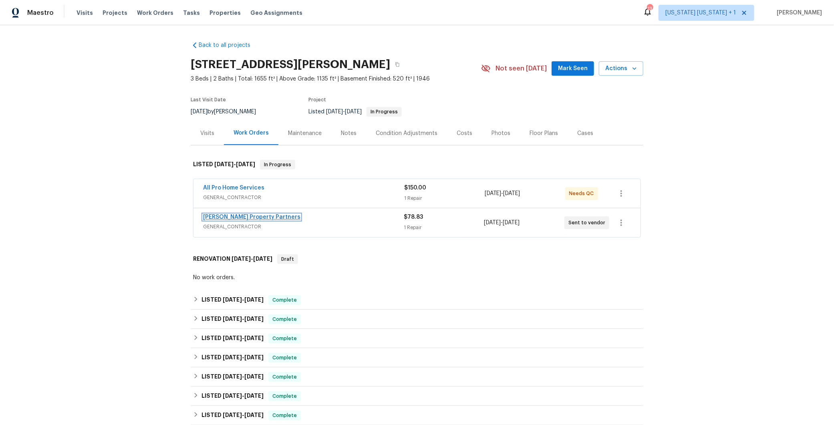
click at [240, 217] on link "Portillo Property Partners" at bounding box center [251, 217] width 97 height 6
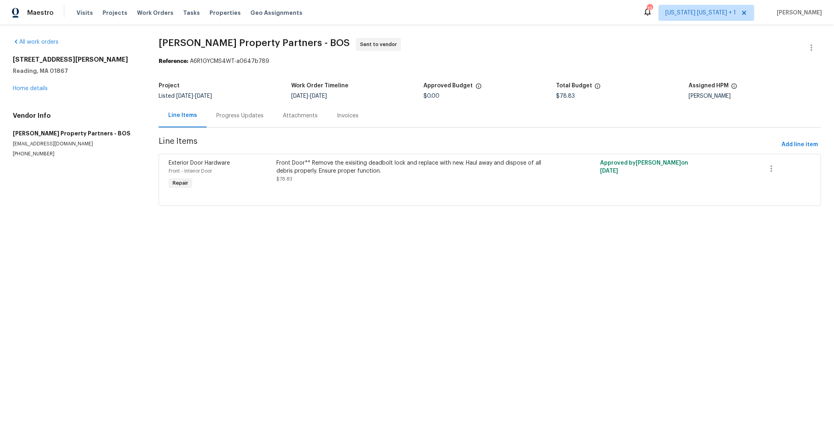
click at [233, 109] on div "Progress Updates" at bounding box center [240, 116] width 67 height 24
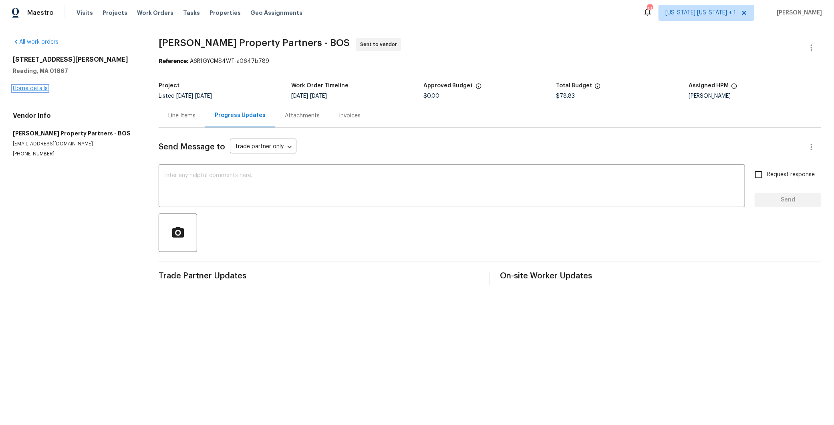
click at [40, 91] on link "Home details" at bounding box center [30, 89] width 35 height 6
